Goal: Find specific page/section: Find specific page/section

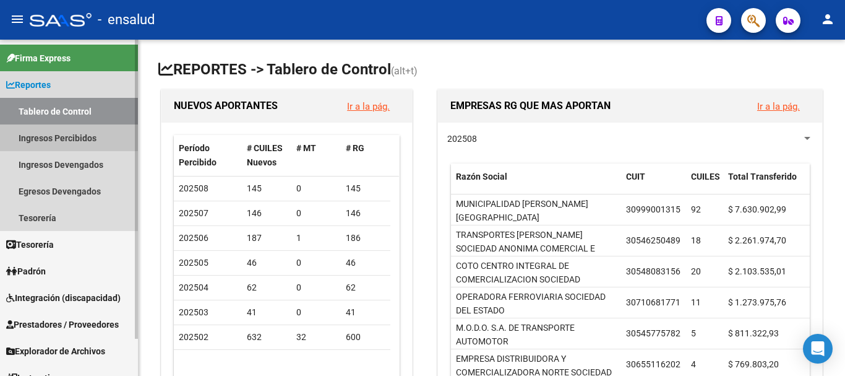
click at [54, 138] on link "Ingresos Percibidos" at bounding box center [69, 137] width 138 height 27
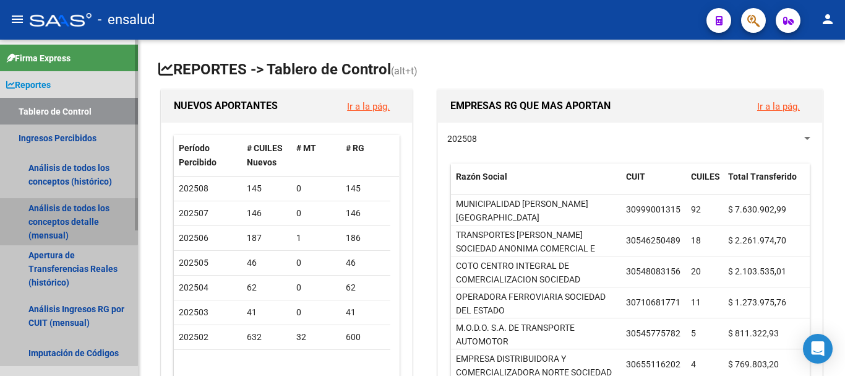
click at [58, 220] on link "Análisis de todos los conceptos detalle (mensual)" at bounding box center [69, 221] width 138 height 47
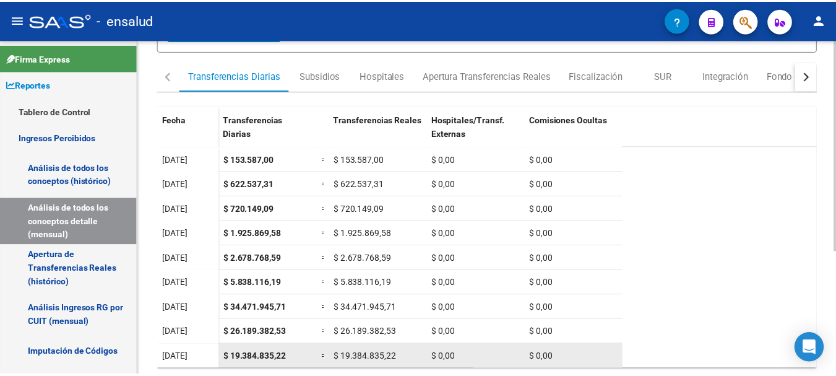
scroll to position [196, 0]
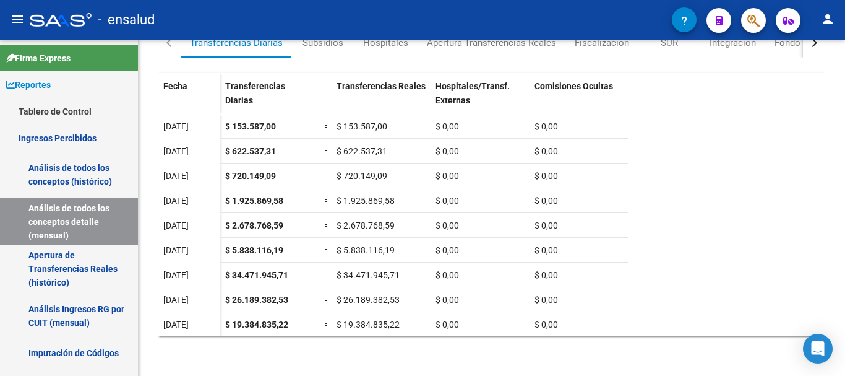
click at [835, 17] on mat-icon "person" at bounding box center [827, 19] width 15 height 15
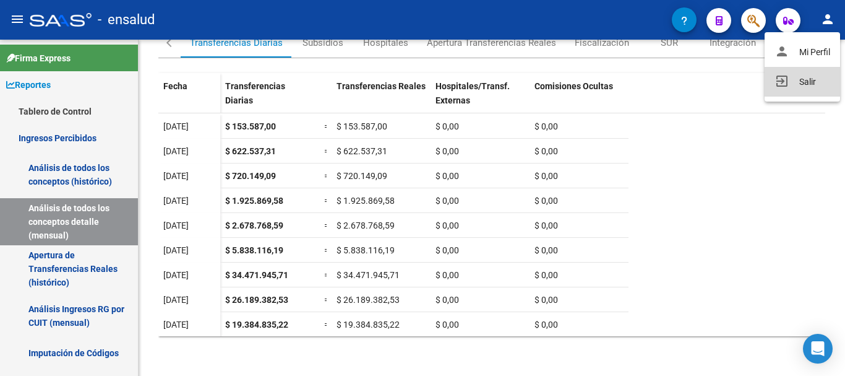
click at [823, 82] on button "exit_to_app Salir" at bounding box center [802, 82] width 75 height 30
